Goal: Transaction & Acquisition: Purchase product/service

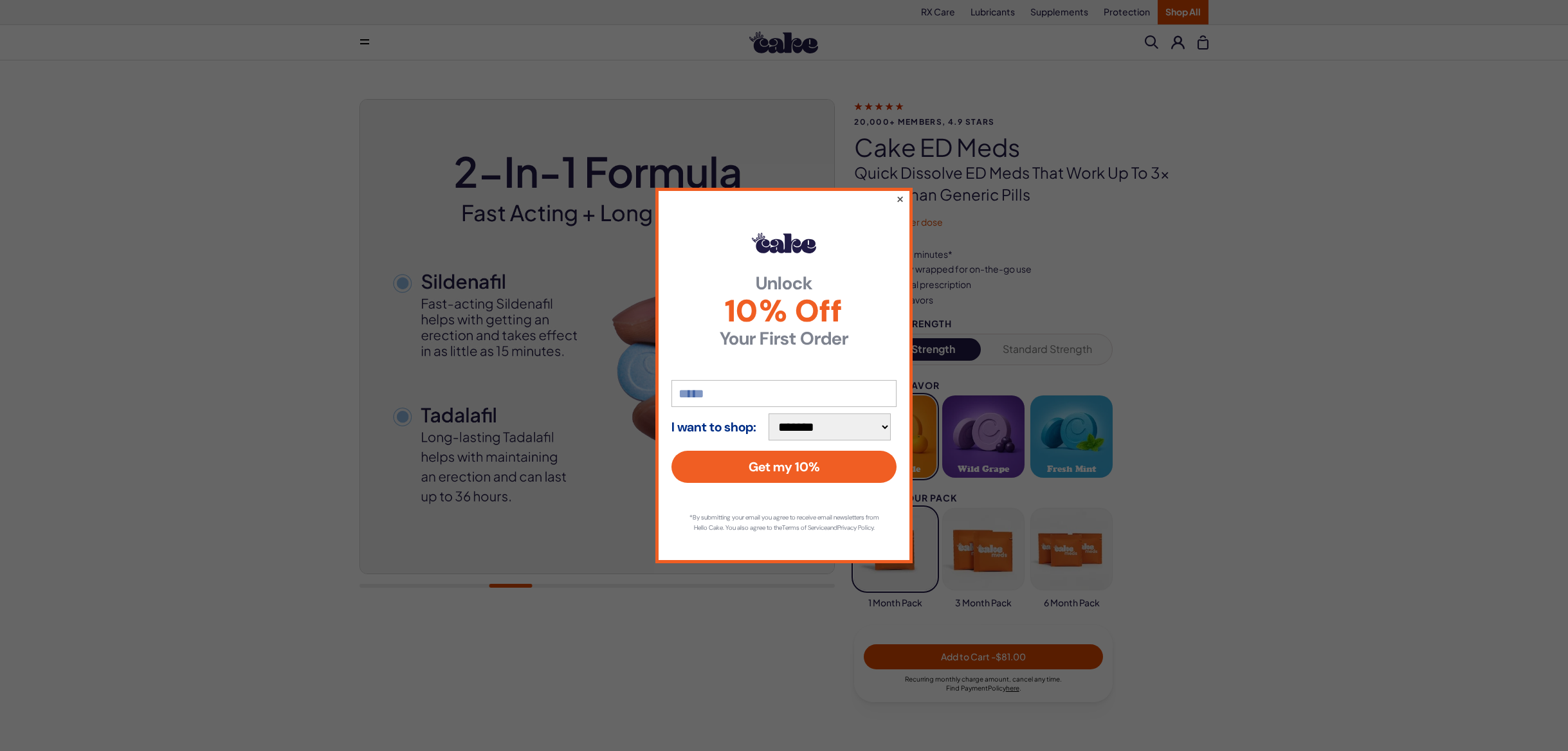
click at [903, 191] on button "×" at bounding box center [900, 198] width 8 height 16
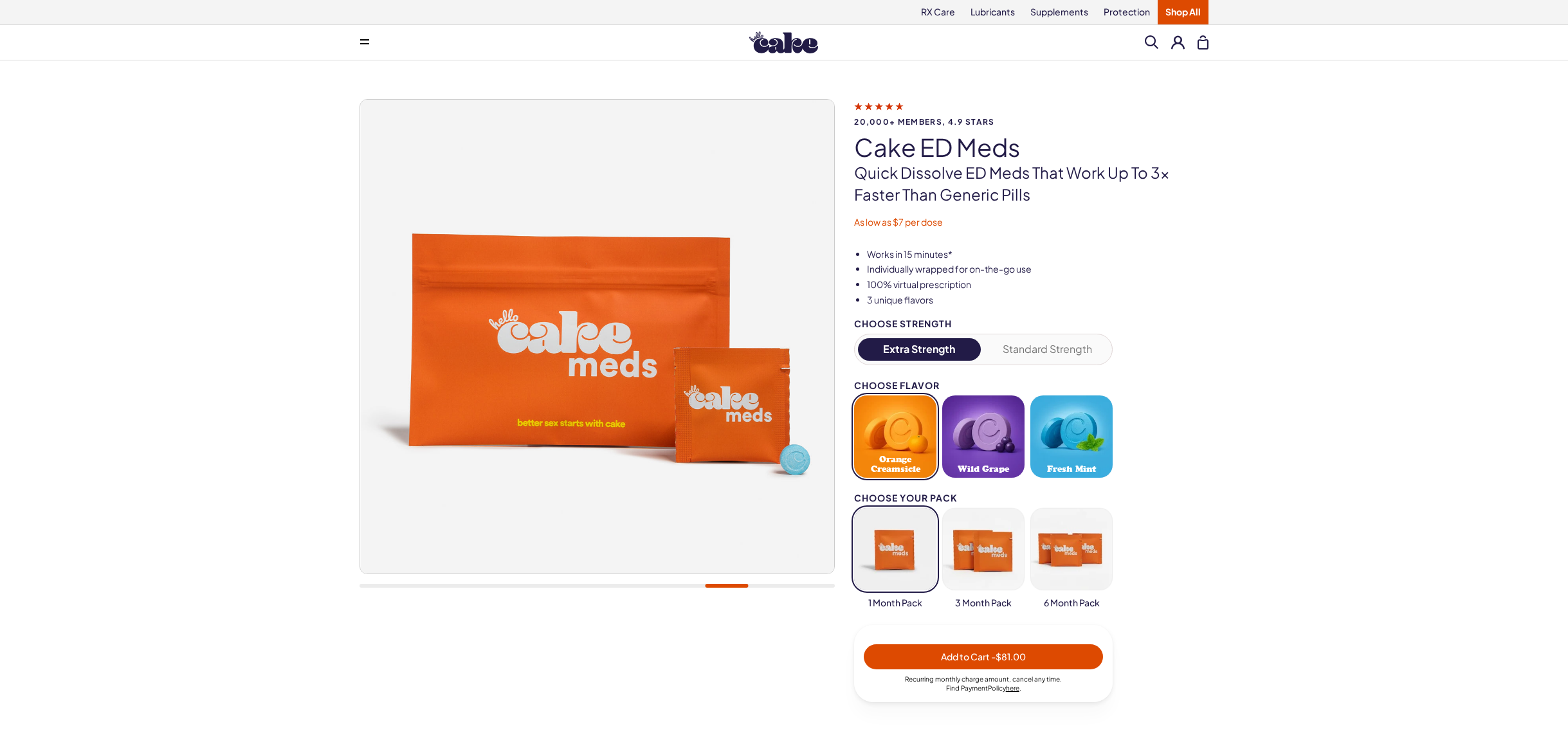
click at [946, 353] on button "Extra Strength" at bounding box center [920, 349] width 122 height 23
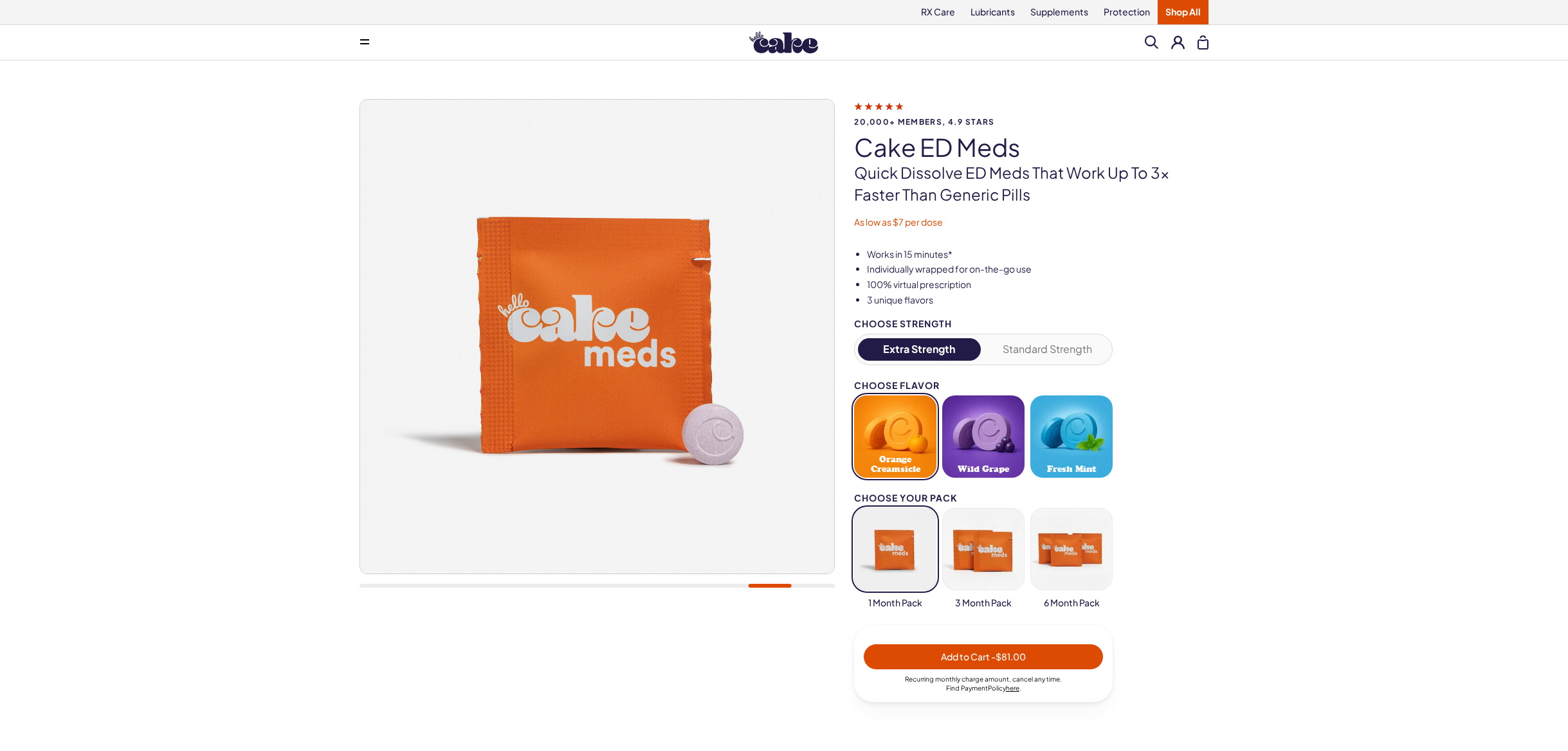
click at [981, 550] on button "button" at bounding box center [983, 549] width 82 height 82
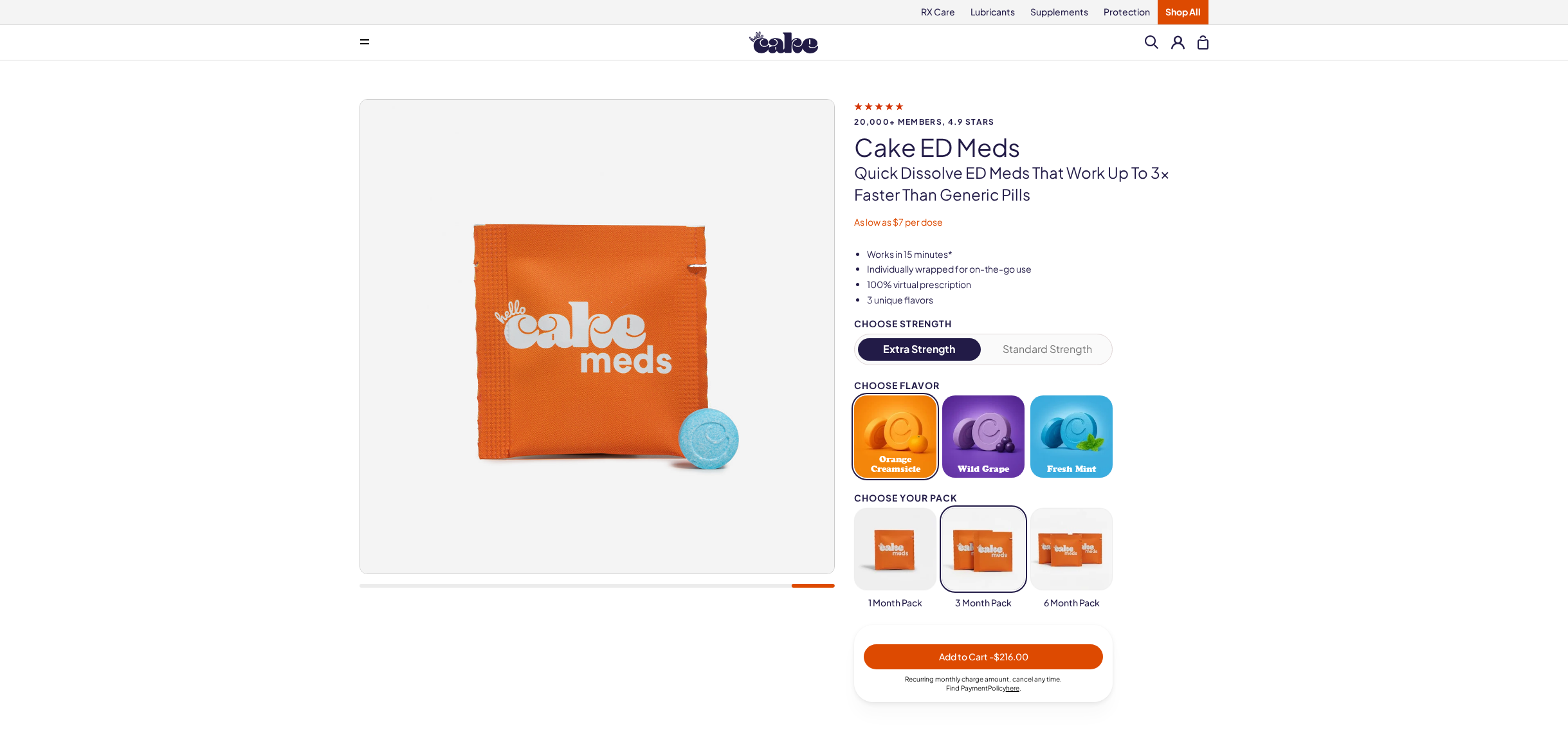
click at [904, 544] on button "button" at bounding box center [895, 549] width 82 height 82
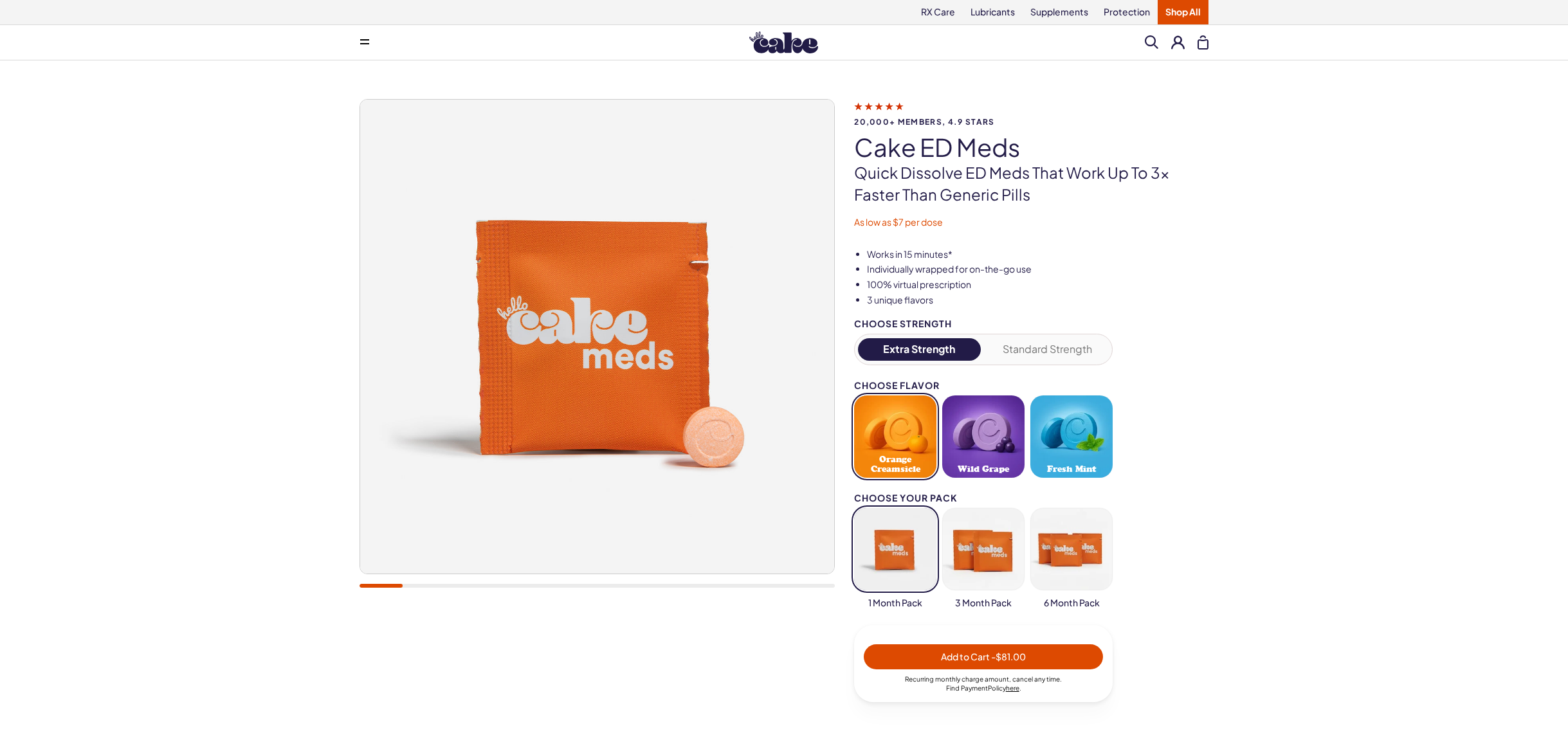
click at [938, 348] on button "Extra Strength" at bounding box center [920, 349] width 122 height 23
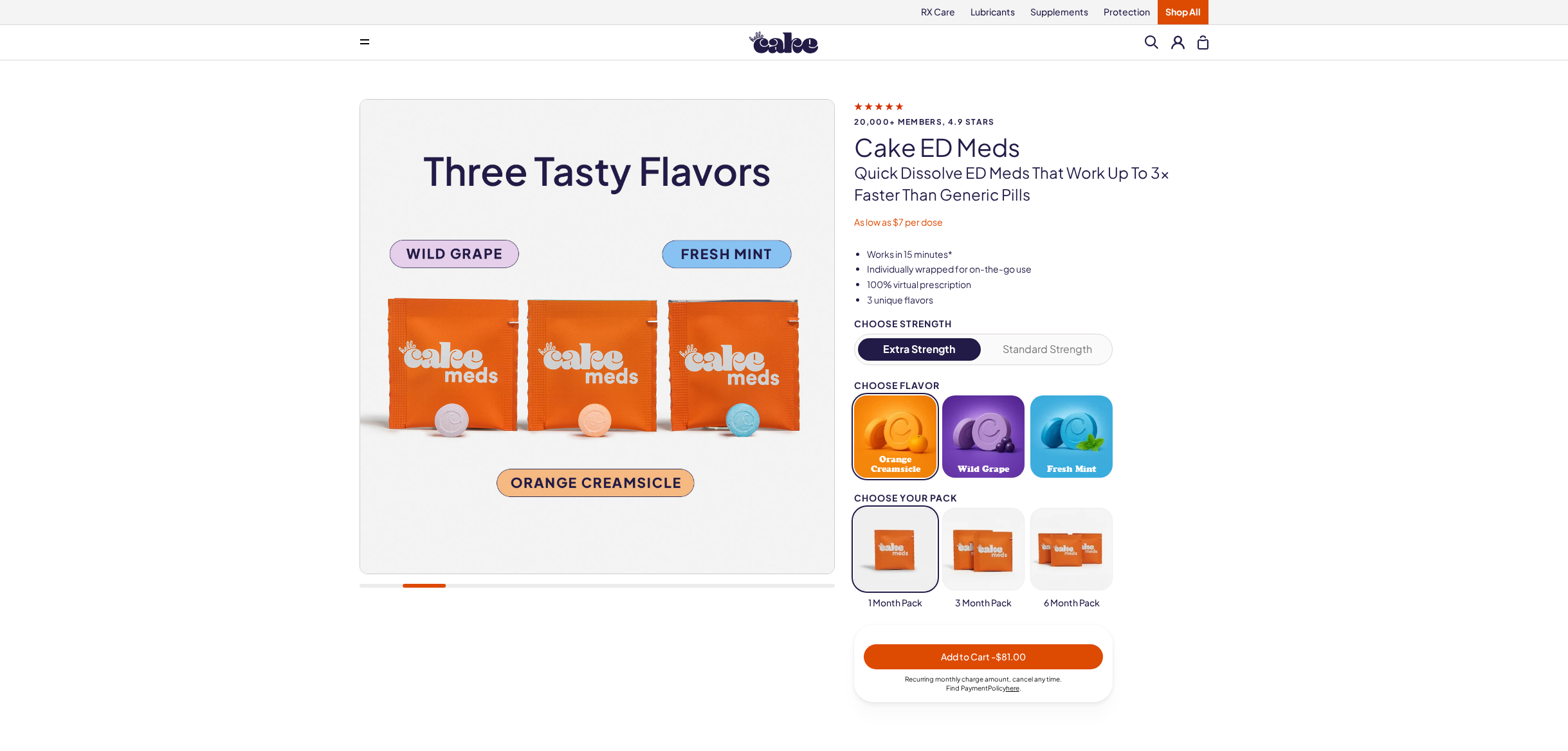
click at [1028, 354] on button "Standard Strength" at bounding box center [1048, 349] width 122 height 23
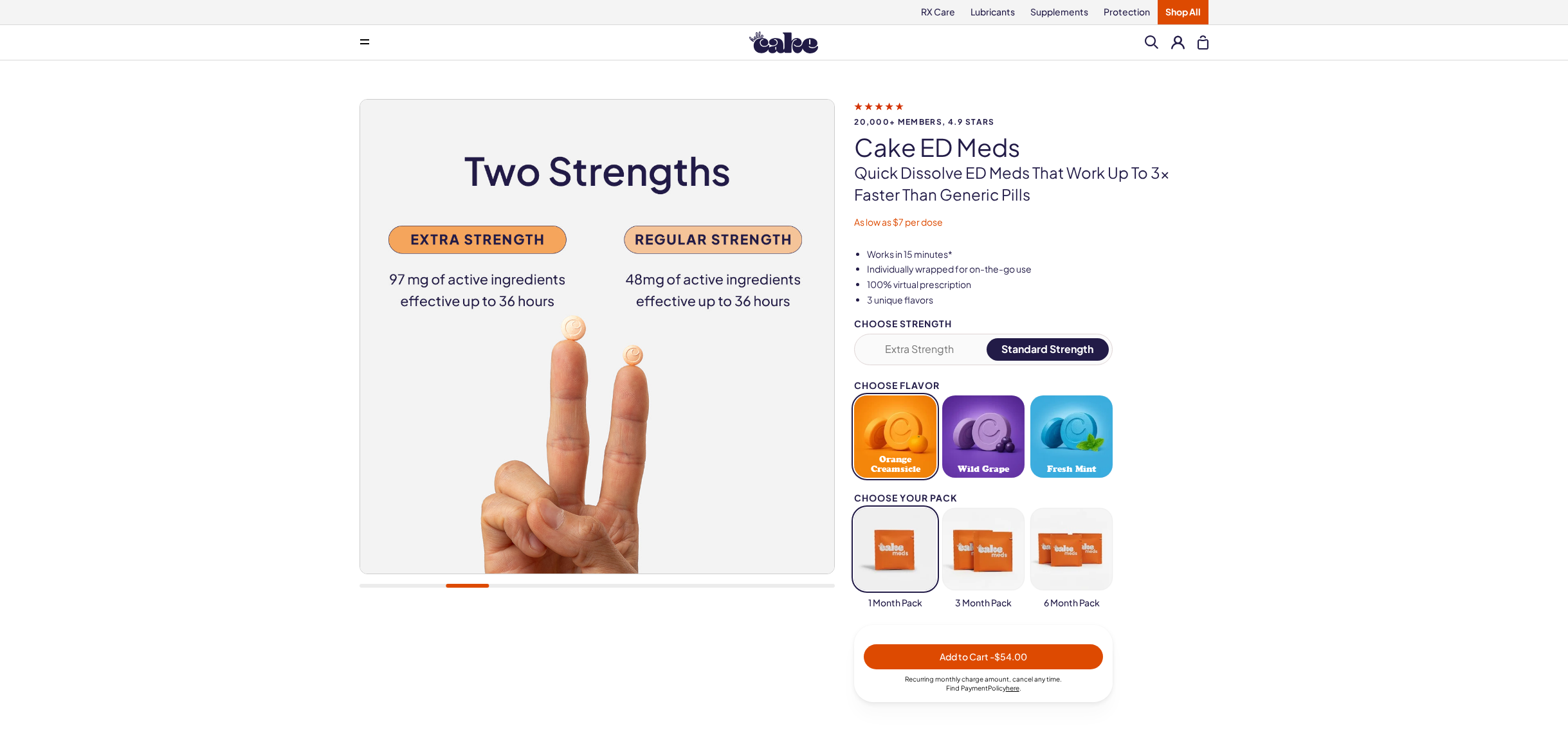
click at [956, 346] on button "Extra Strength" at bounding box center [920, 349] width 122 height 23
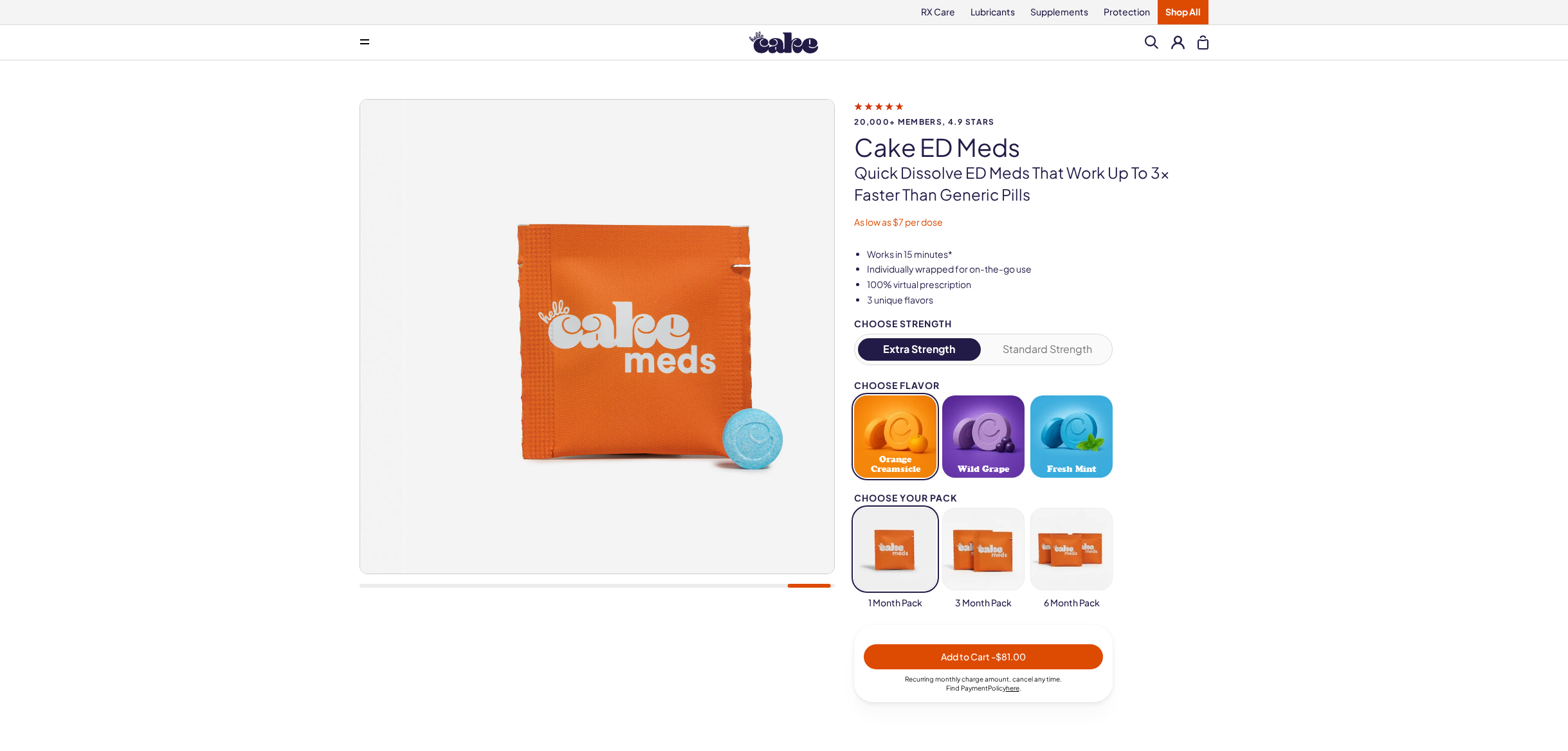
click at [826, 614] on div at bounding box center [597, 419] width 475 height 641
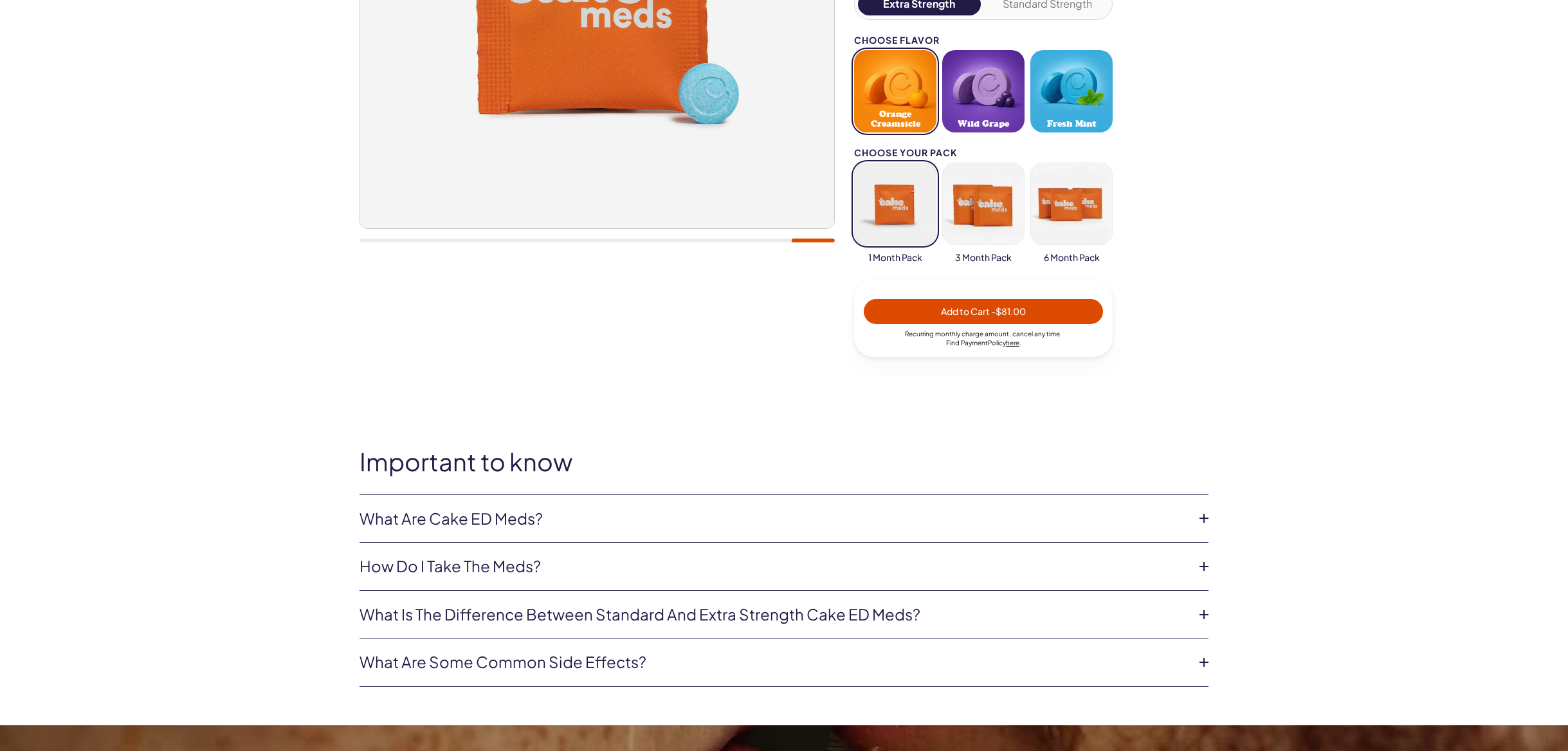
scroll to position [396, 0]
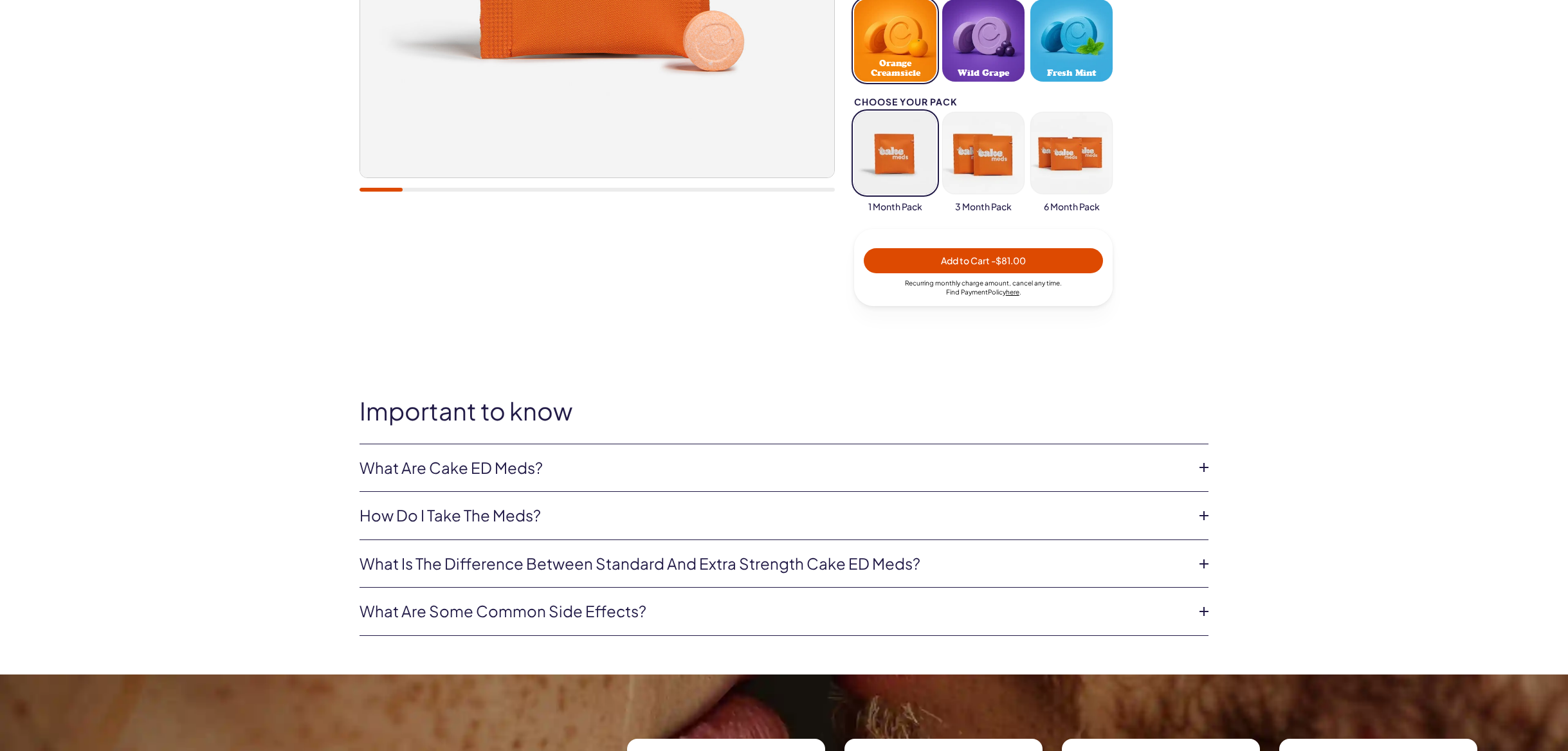
click at [1204, 562] on icon at bounding box center [1205, 564] width 20 height 20
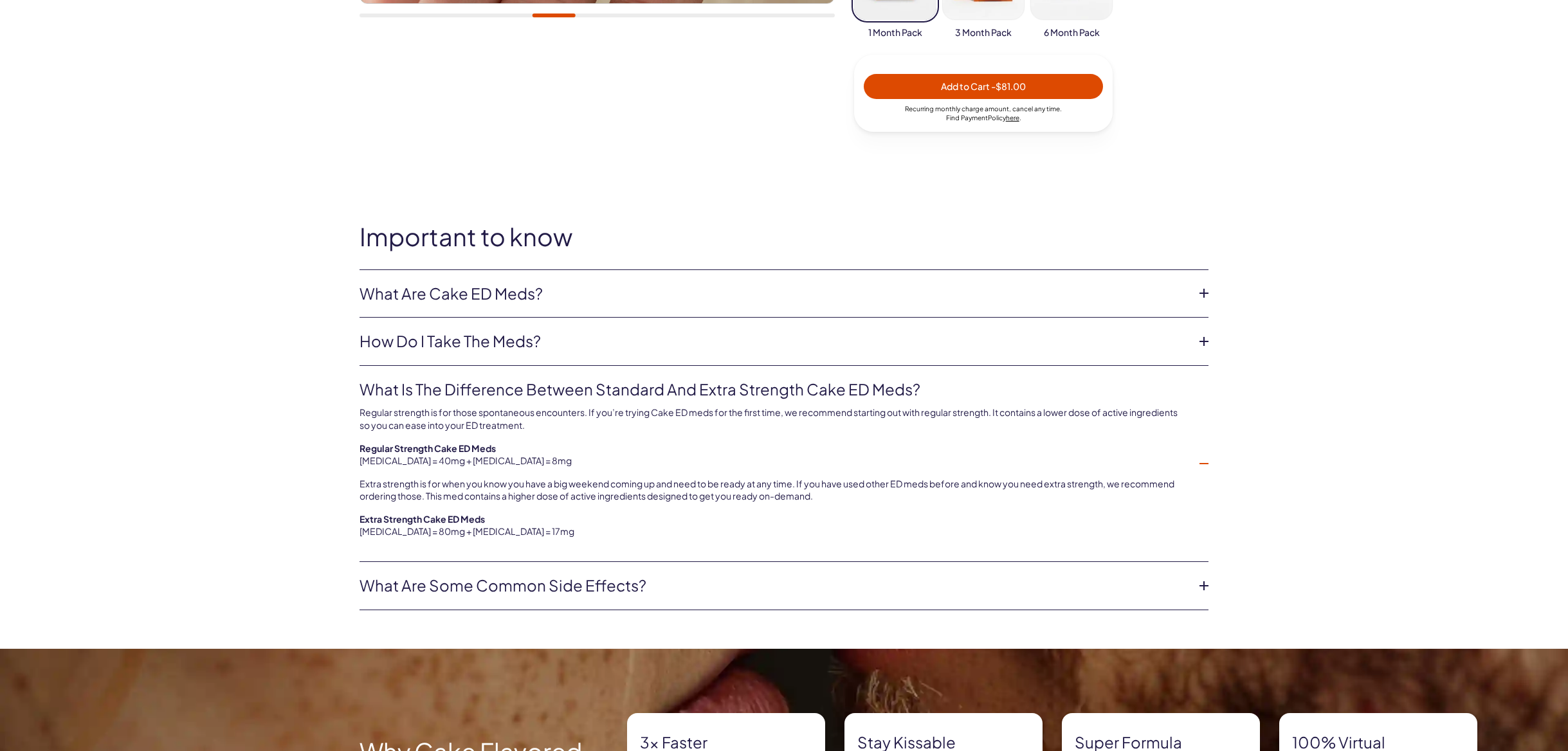
scroll to position [0, 0]
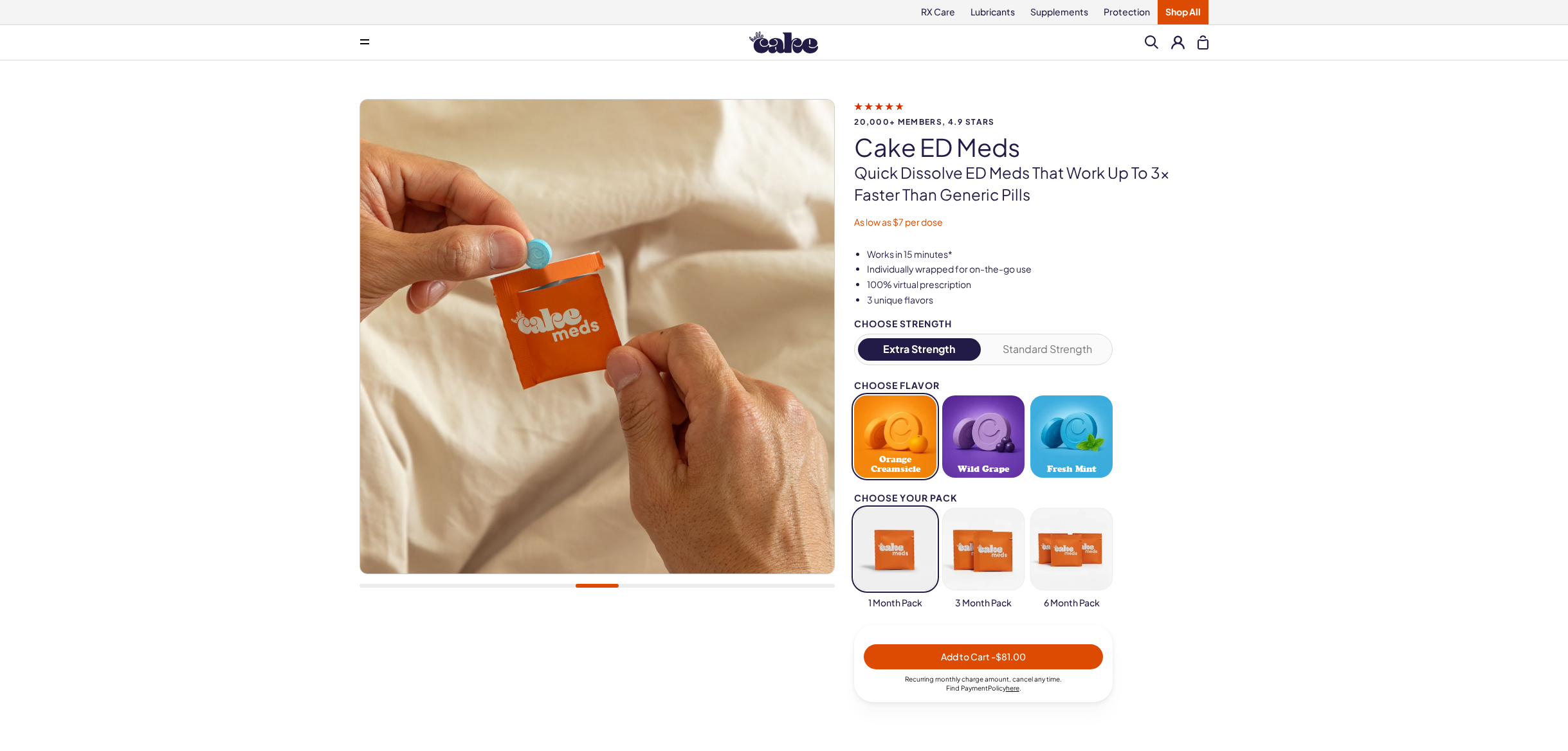
click at [1174, 47] on button at bounding box center [1178, 42] width 14 height 14
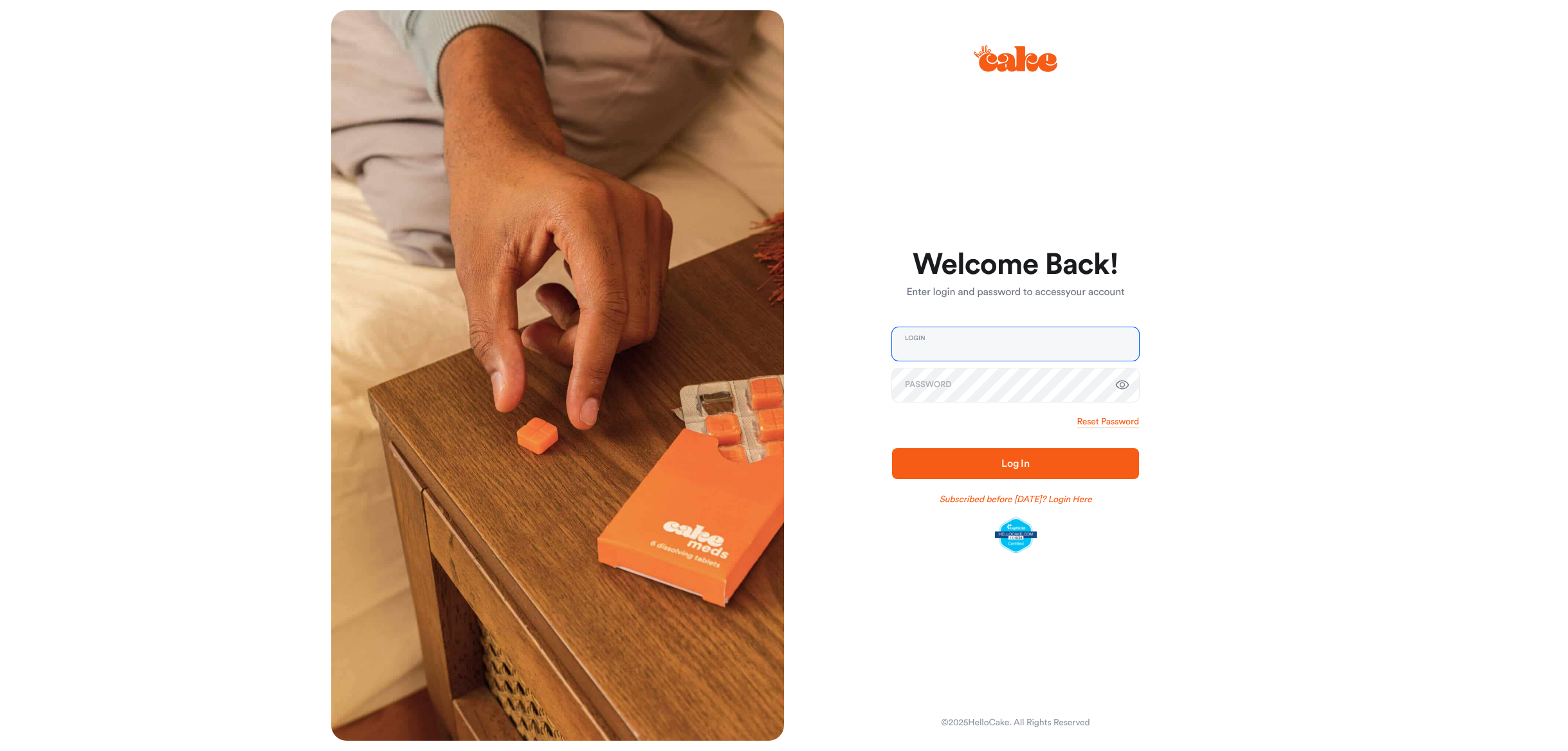
type input "**********"
click at [1000, 467] on span "Log In" at bounding box center [1016, 464] width 206 height 16
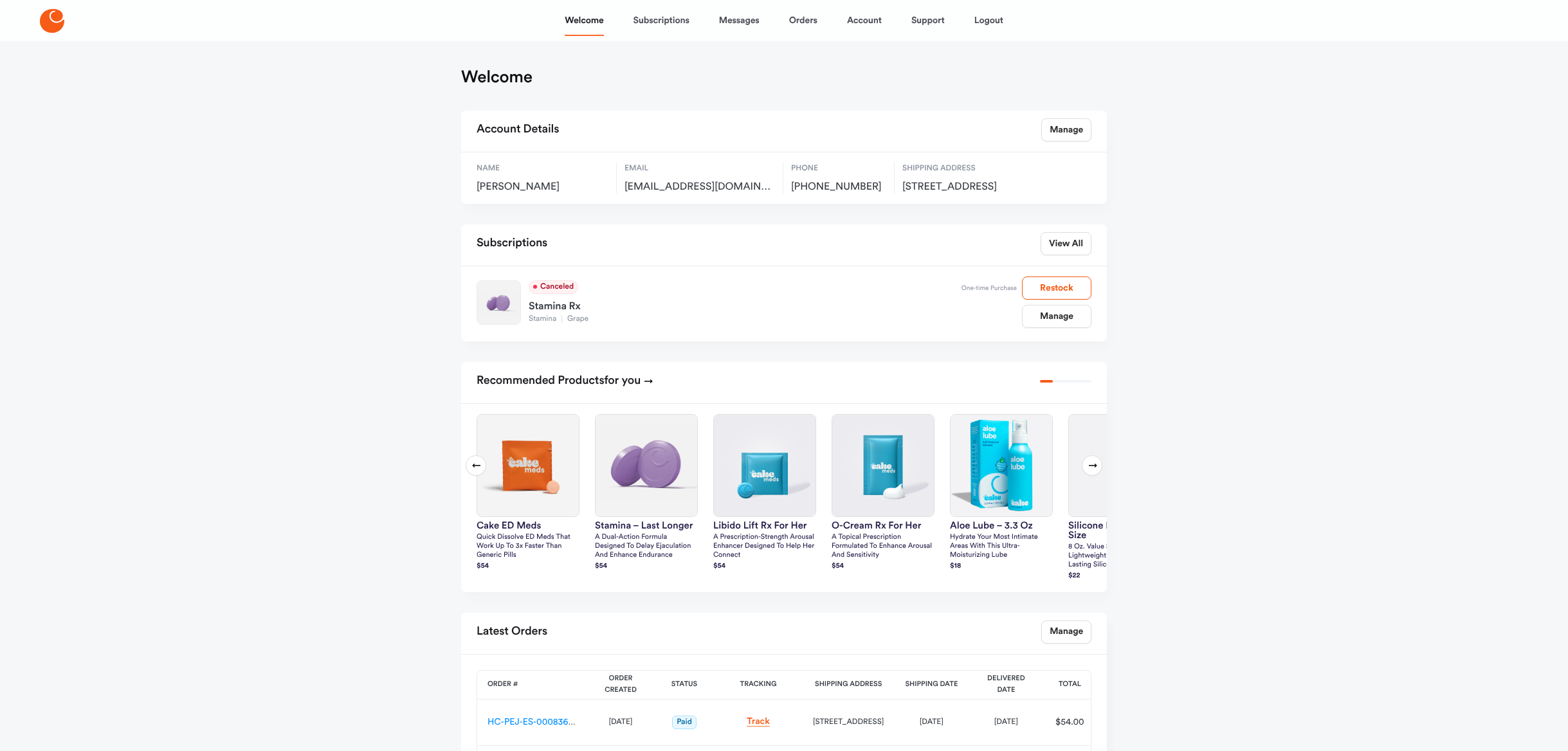
click at [61, 24] on icon at bounding box center [52, 20] width 24 height 24
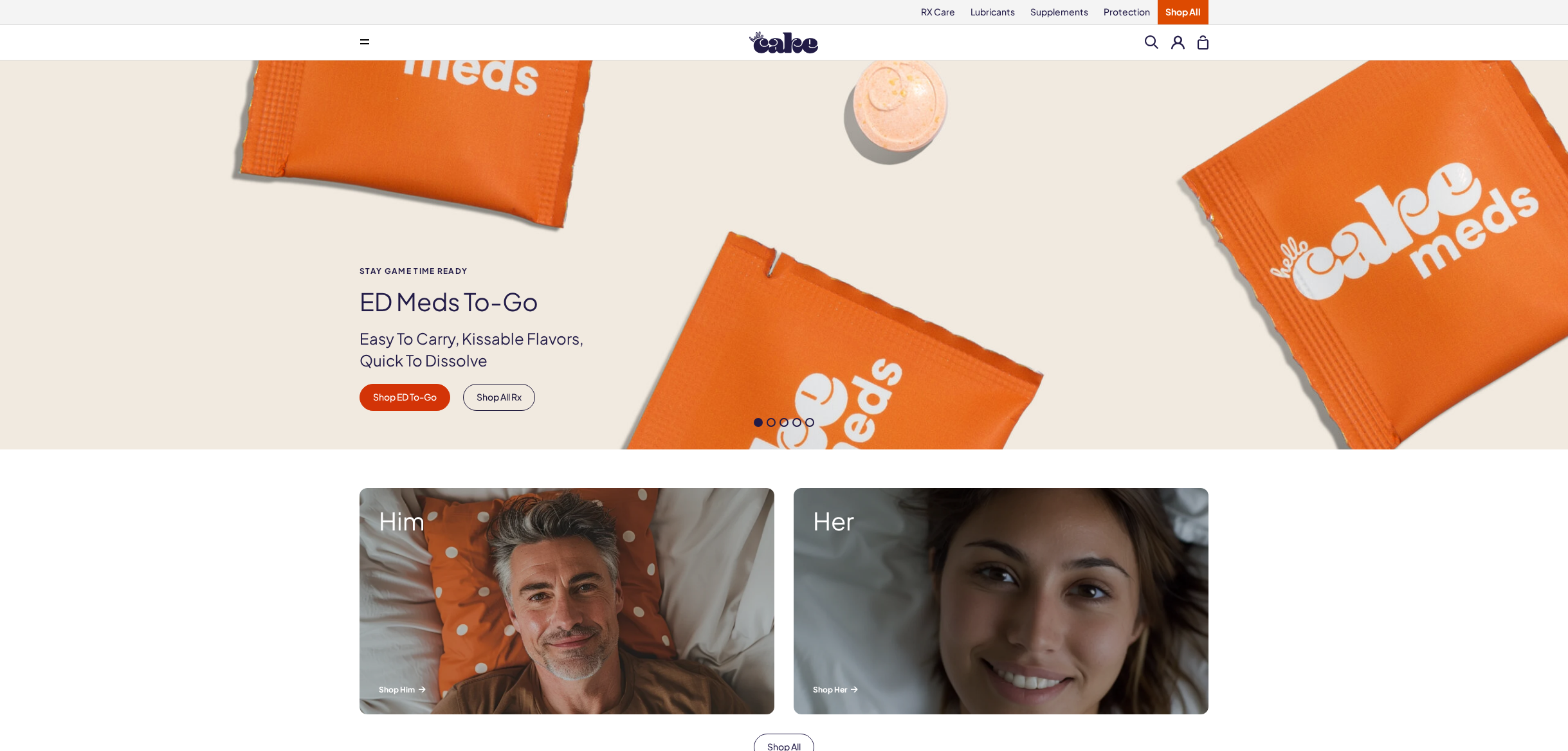
click at [1205, 43] on button at bounding box center [1203, 42] width 11 height 14
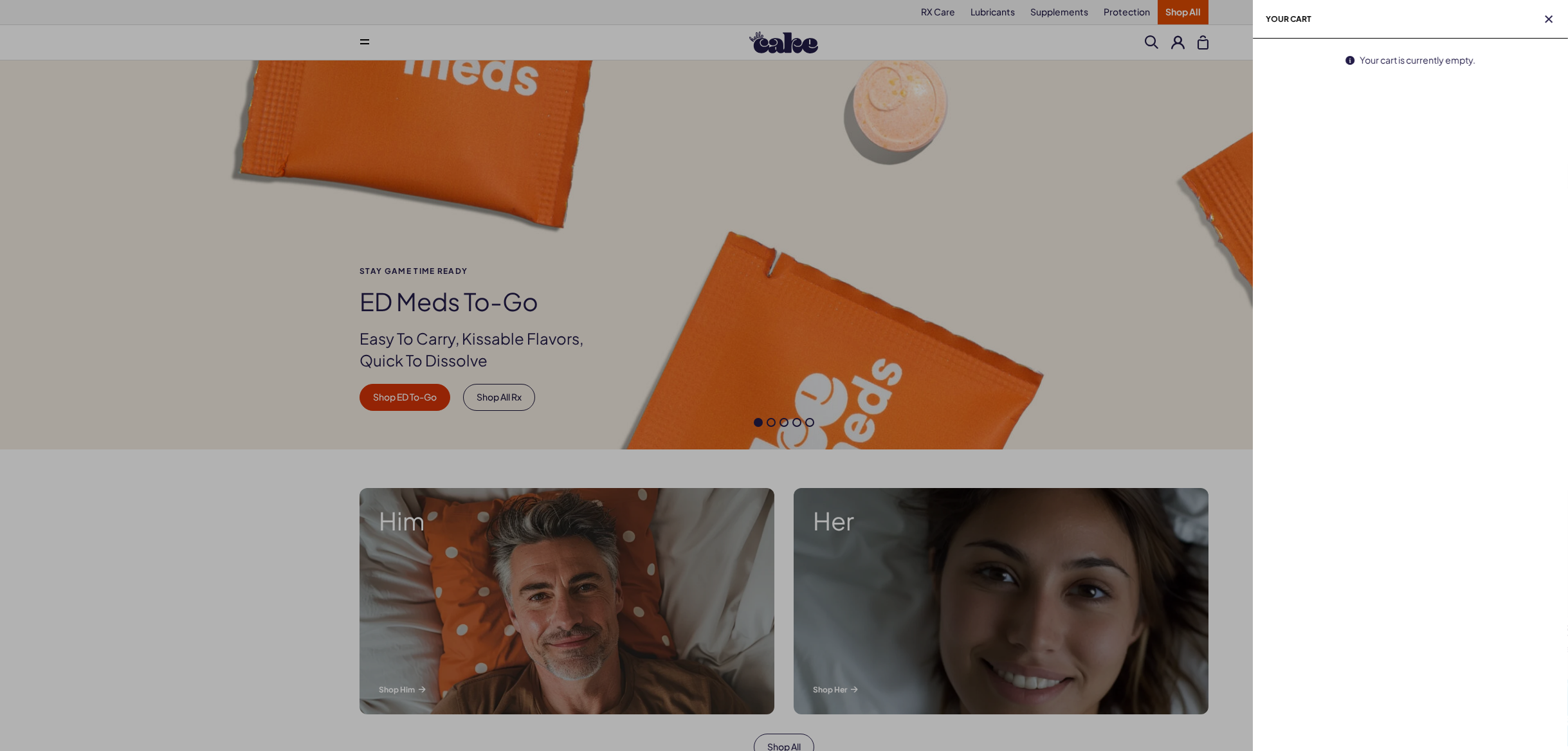
click at [1094, 140] on div at bounding box center [784, 376] width 1568 height 751
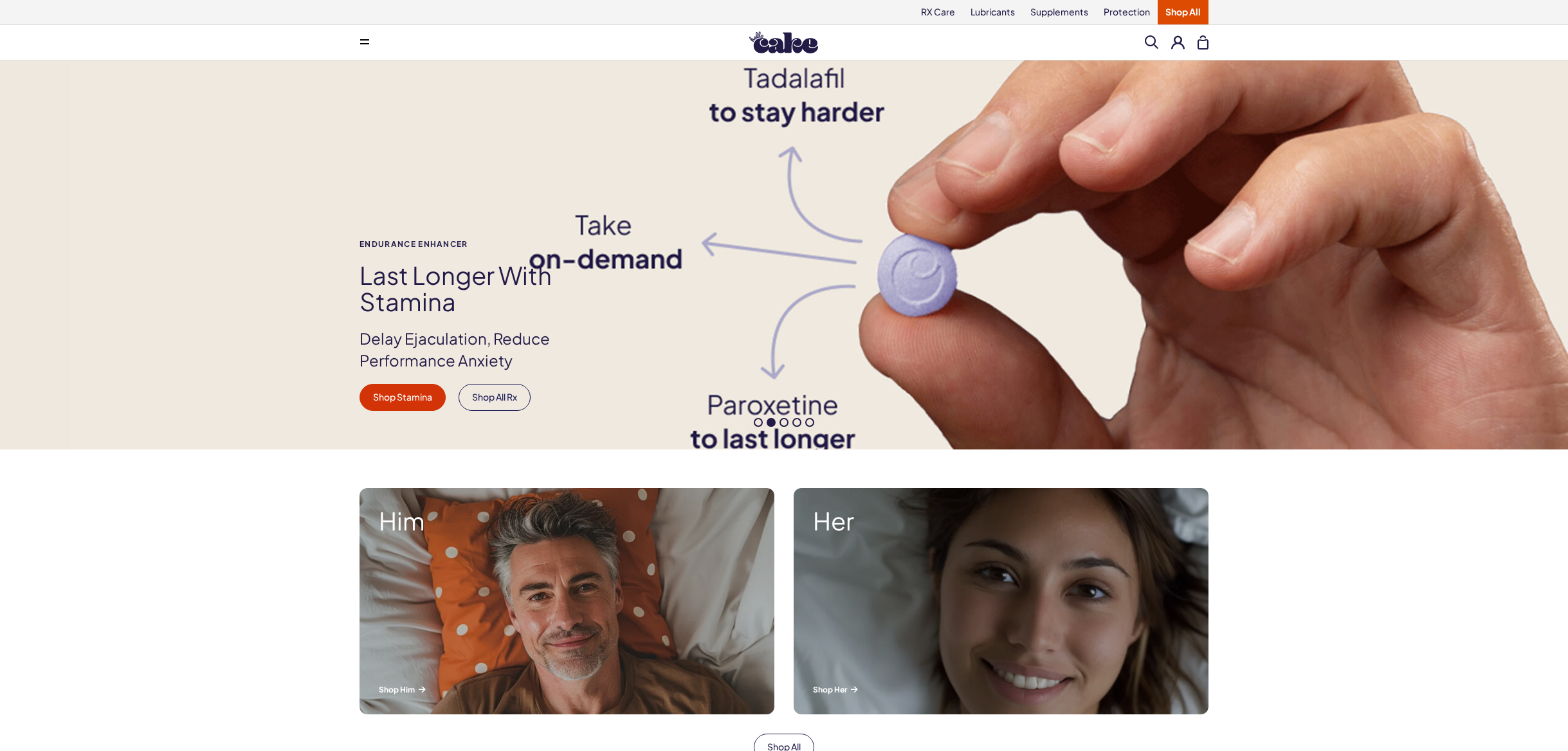
click at [1181, 47] on button at bounding box center [1178, 42] width 14 height 14
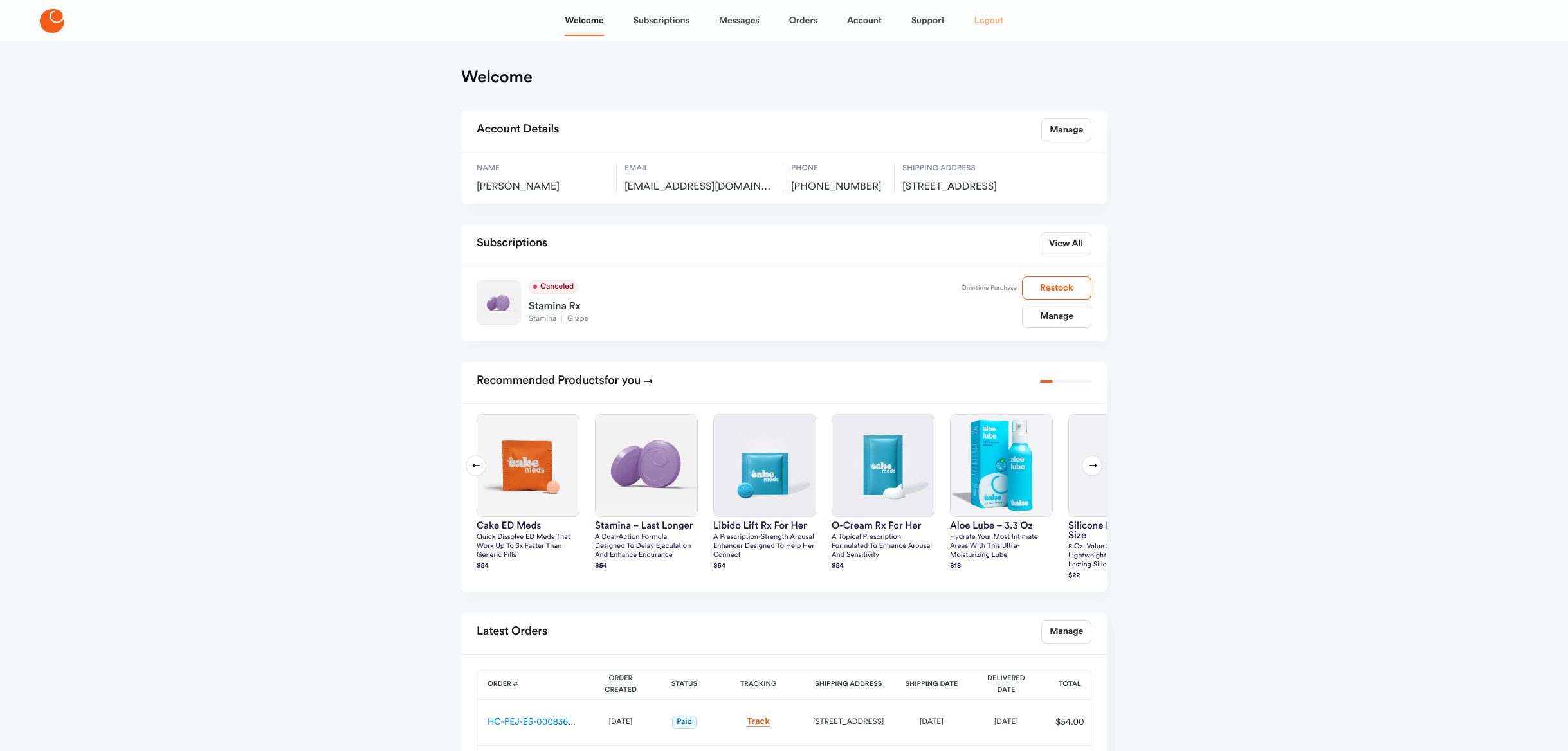
click at [983, 24] on link "Logout" at bounding box center [988, 20] width 29 height 31
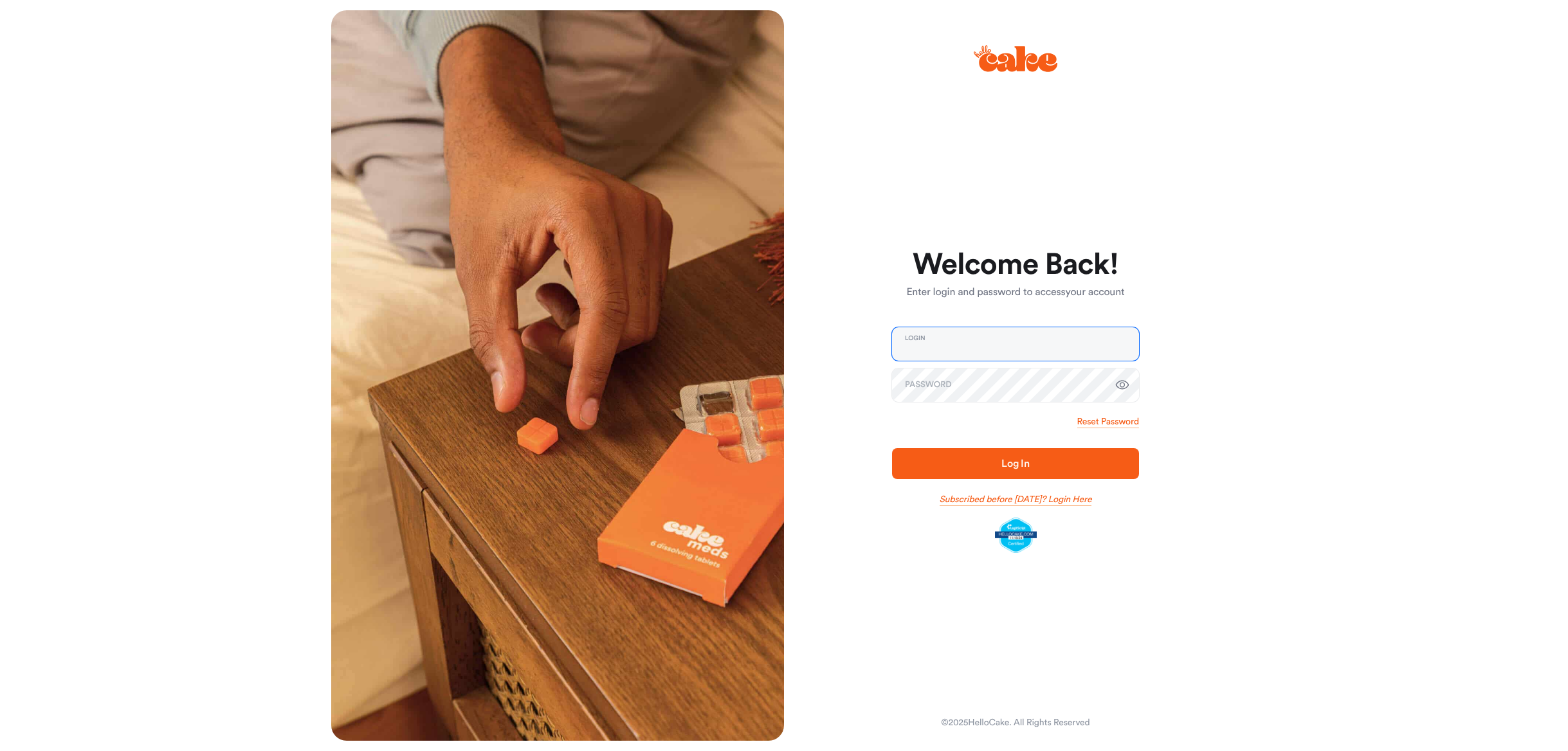
type input "**********"
click at [1075, 499] on link "Subscribed before [DATE]? Login Here" at bounding box center [1016, 500] width 153 height 13
